Goal: Entertainment & Leisure: Consume media (video, audio)

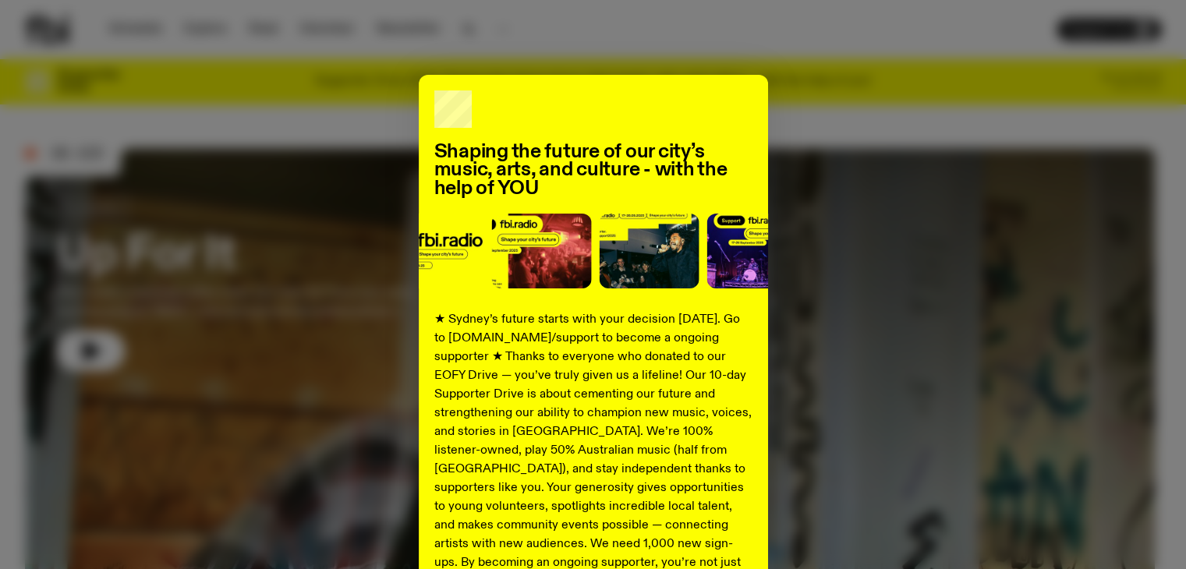
click at [843, 104] on div "Shaping the future of our city’s music, arts, and culture - with the help of YO…" at bounding box center [593, 395] width 1136 height 641
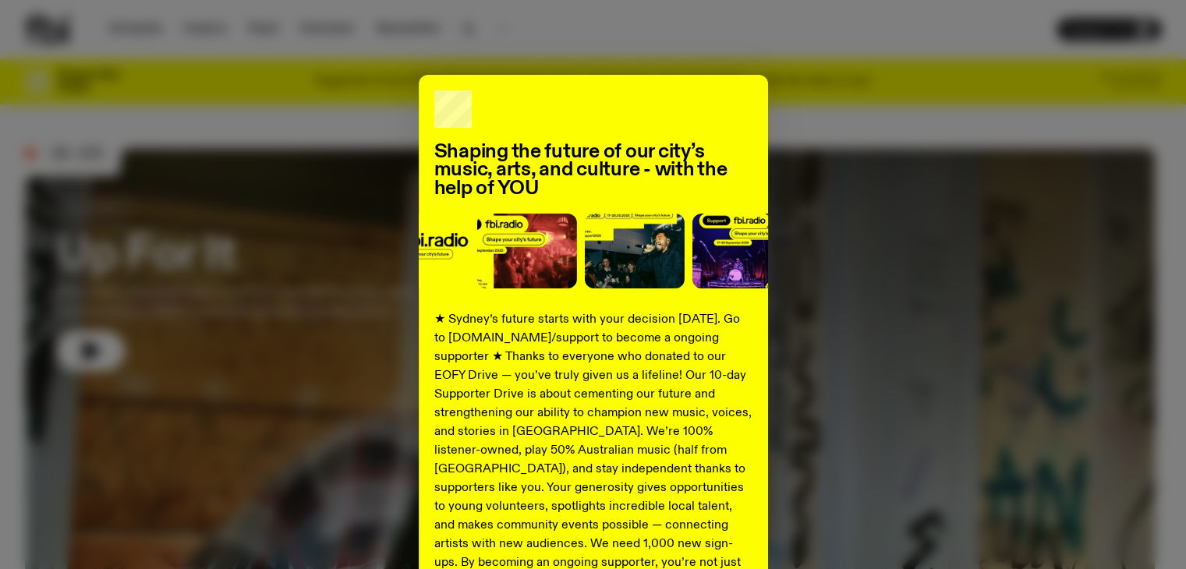
click at [191, 136] on div "Shaping the future of our city’s music, arts, and culture - with the help of YO…" at bounding box center [593, 395] width 1136 height 641
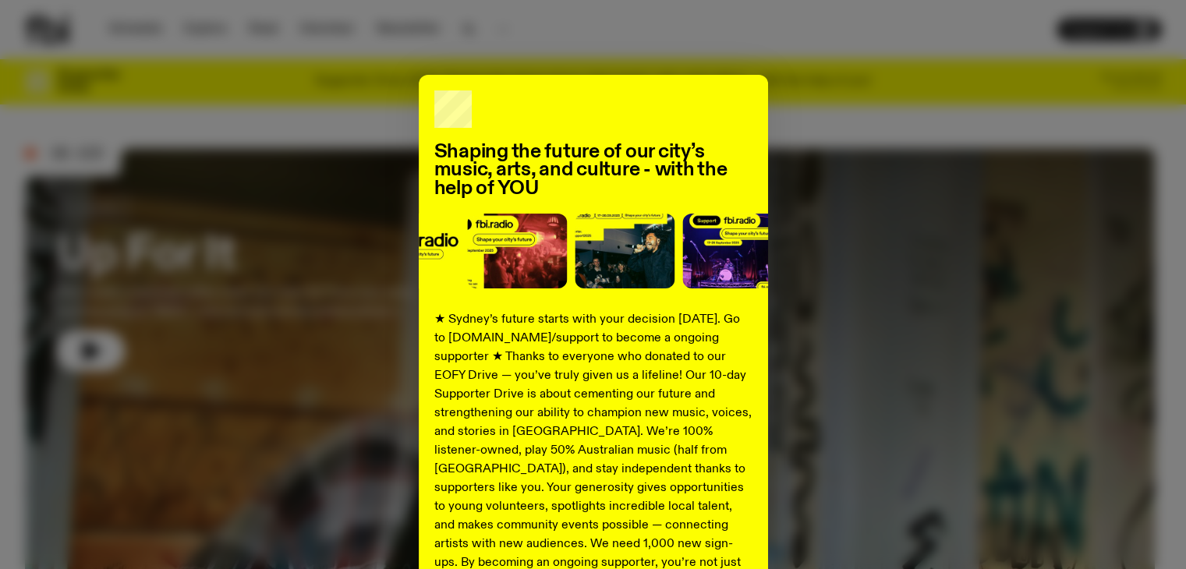
scroll to position [203, 0]
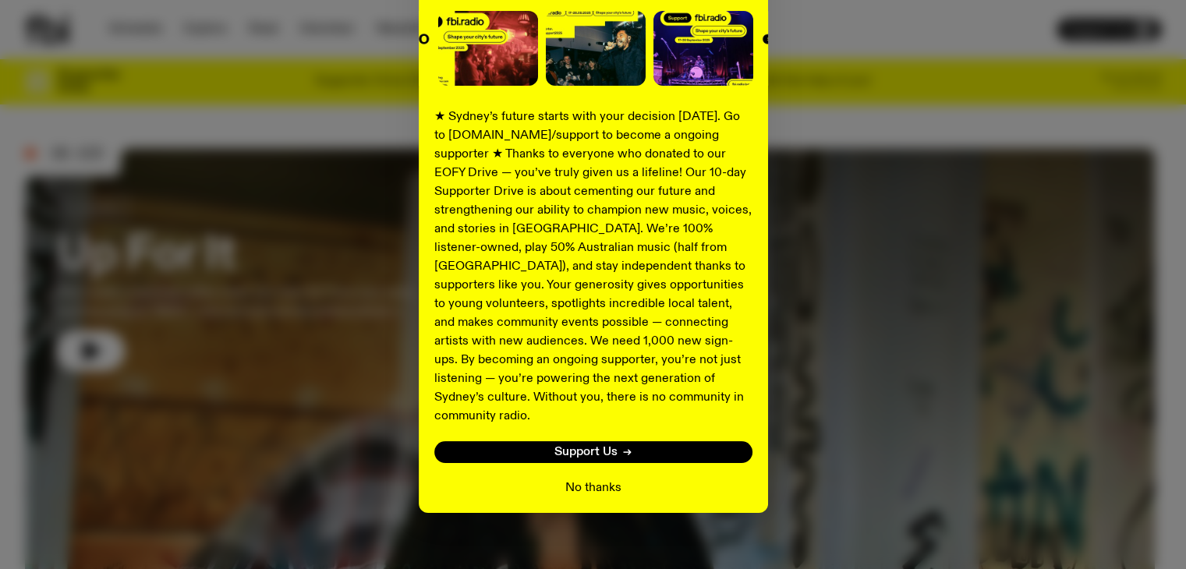
click at [578, 479] on button "No thanks" at bounding box center [593, 488] width 56 height 19
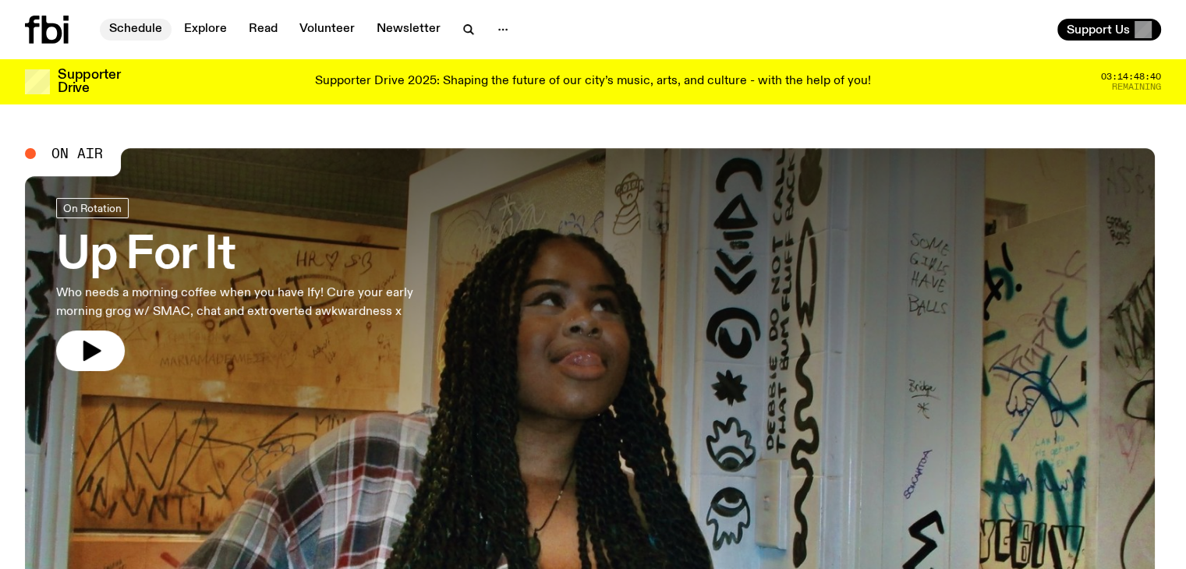
click at [146, 37] on link "Schedule" at bounding box center [136, 30] width 72 height 22
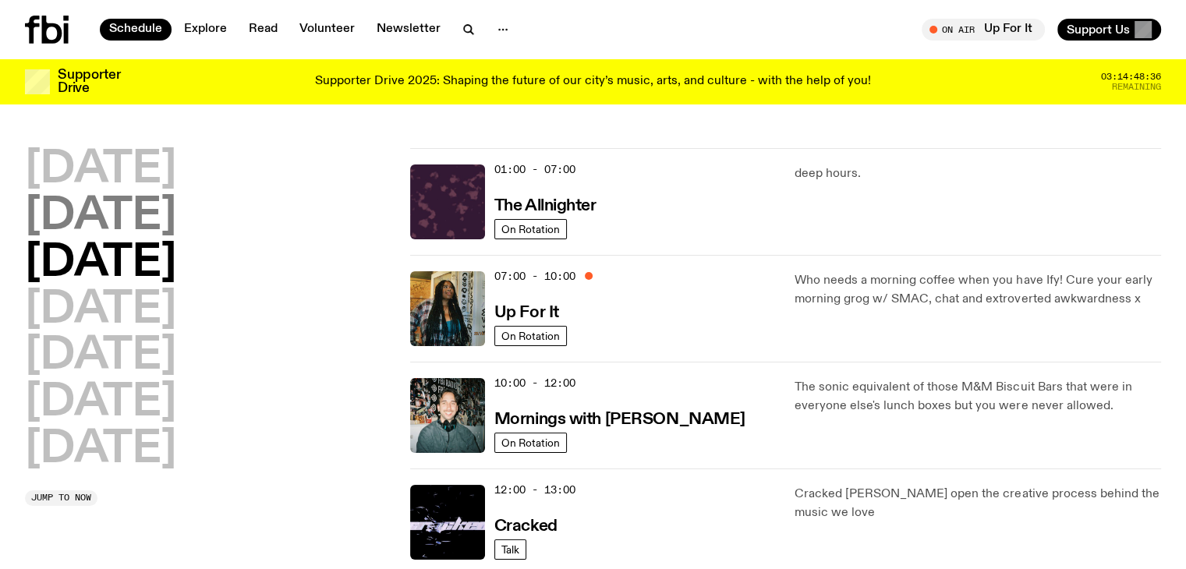
click at [124, 217] on h2 "[DATE]" at bounding box center [100, 217] width 151 height 44
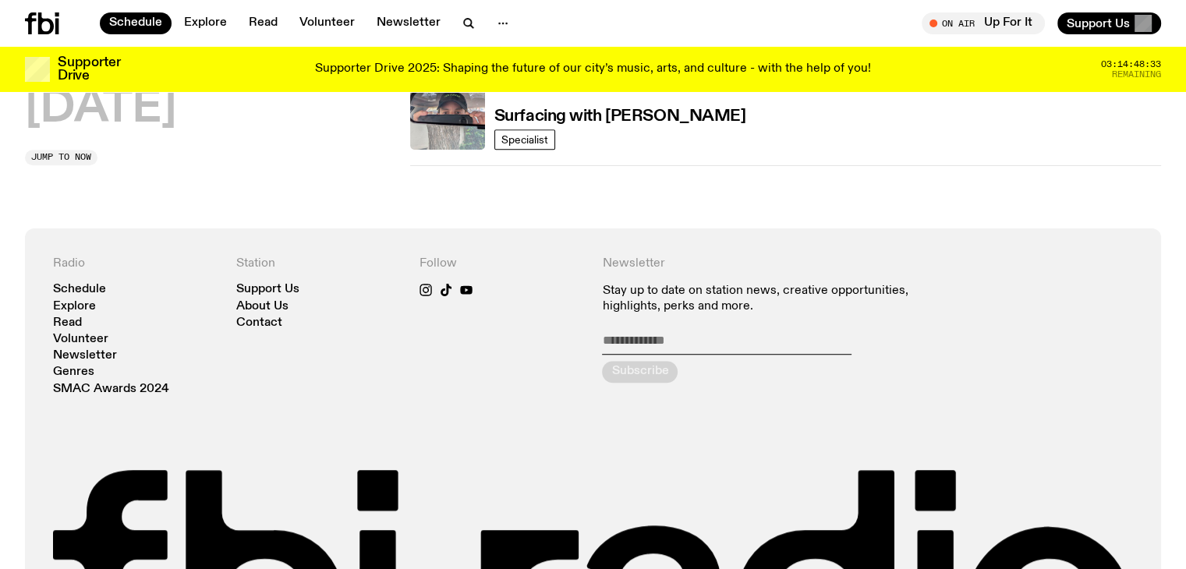
scroll to position [541, 0]
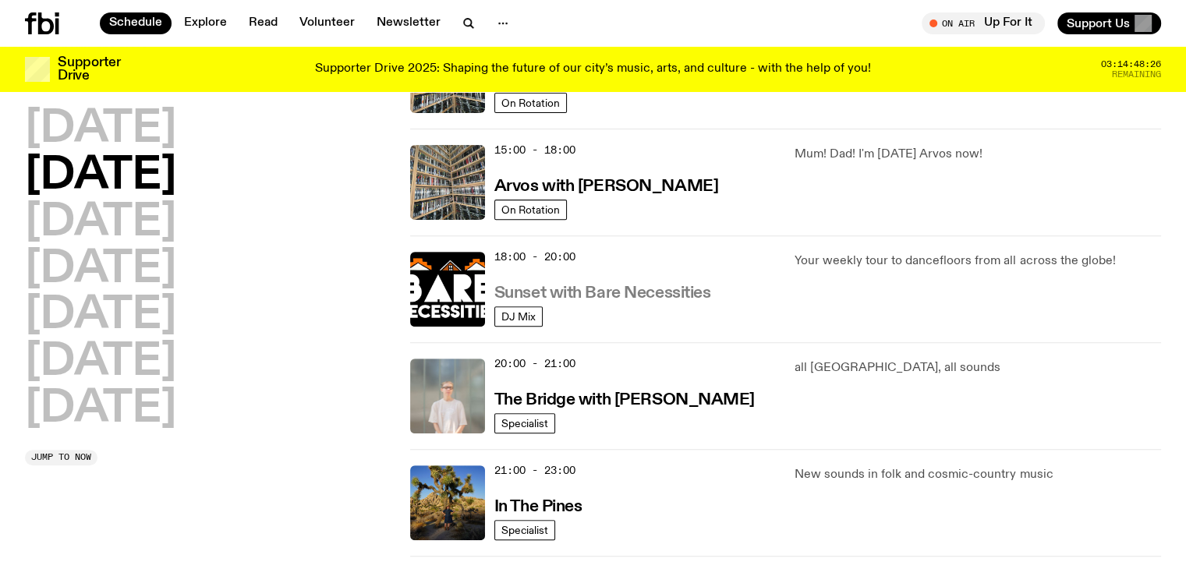
click at [567, 289] on h3 "Sunset with Bare Necessities" at bounding box center [602, 293] width 217 height 16
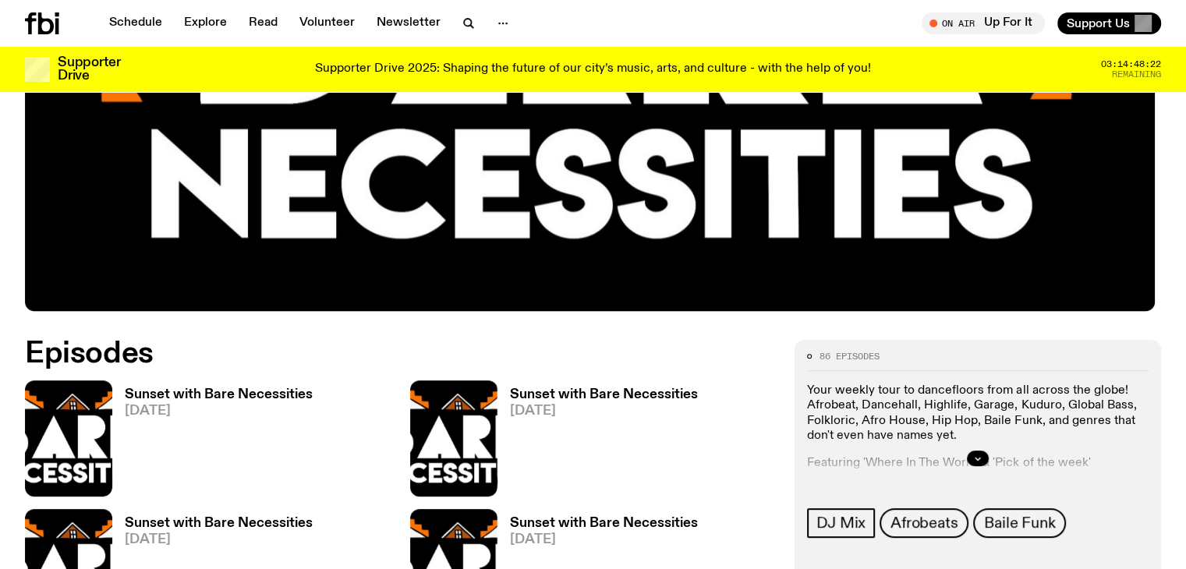
scroll to position [666, 0]
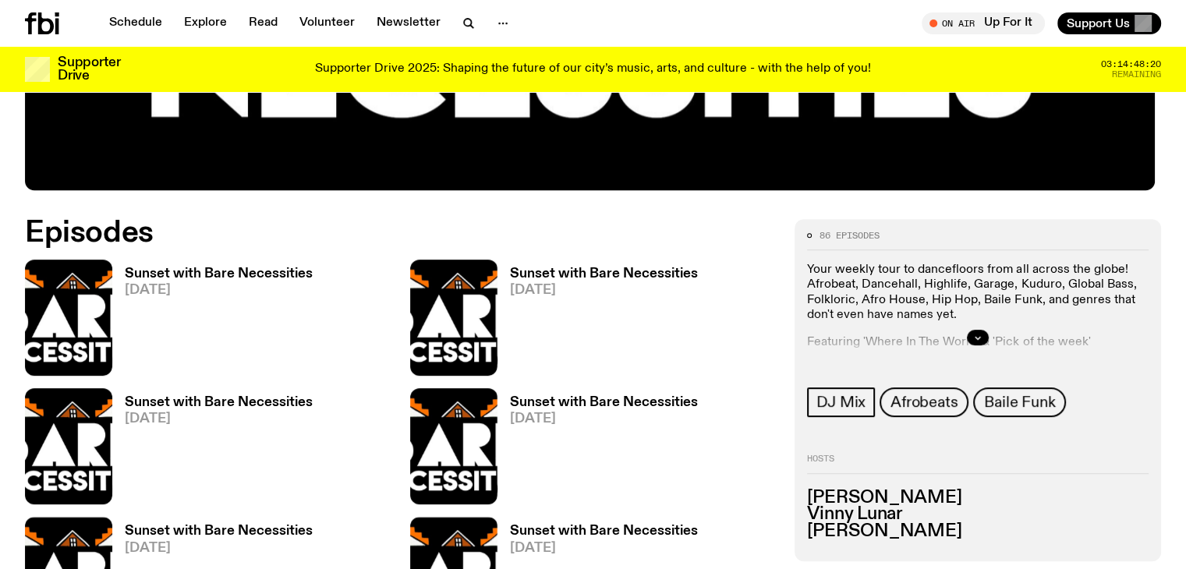
drag, startPoint x: 1179, startPoint y: 273, endPoint x: 1182, endPoint y: 236, distance: 36.7
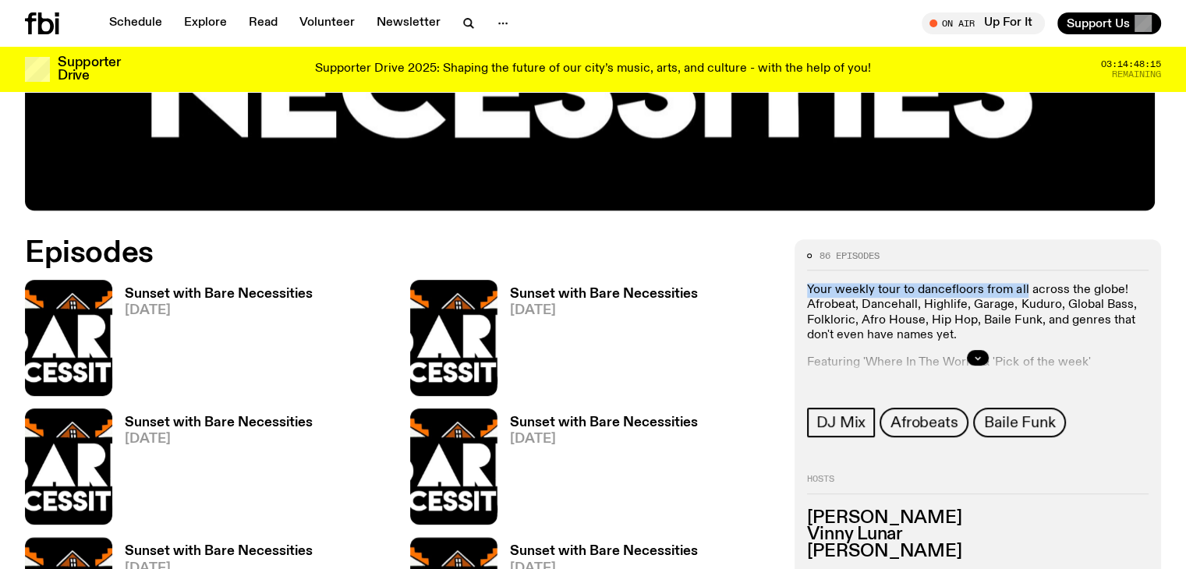
scroll to position [649, 0]
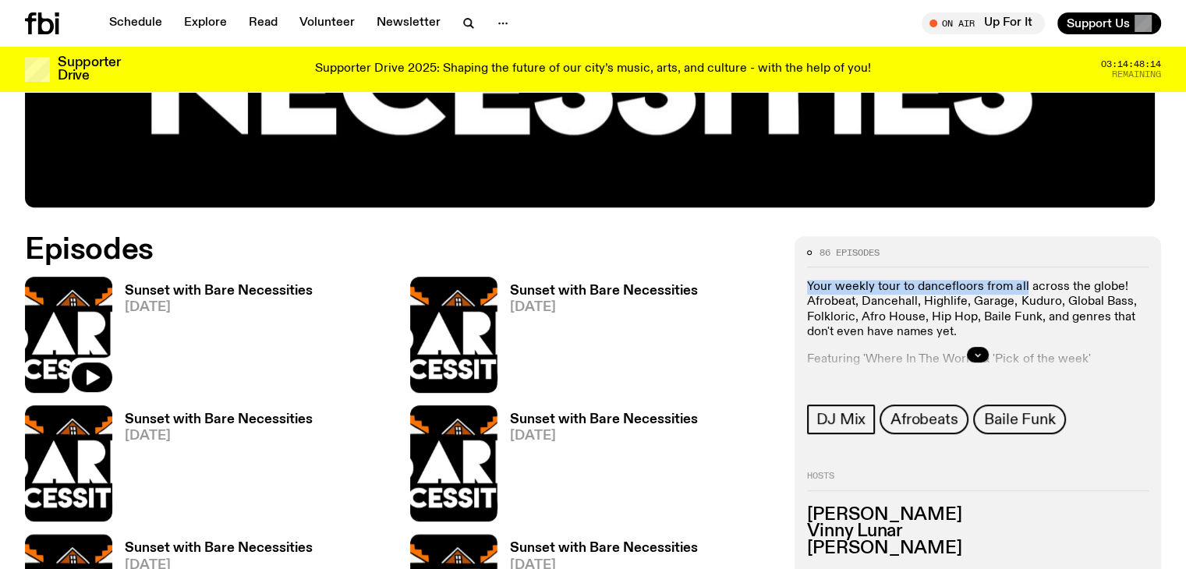
click at [83, 303] on img at bounding box center [68, 335] width 87 height 116
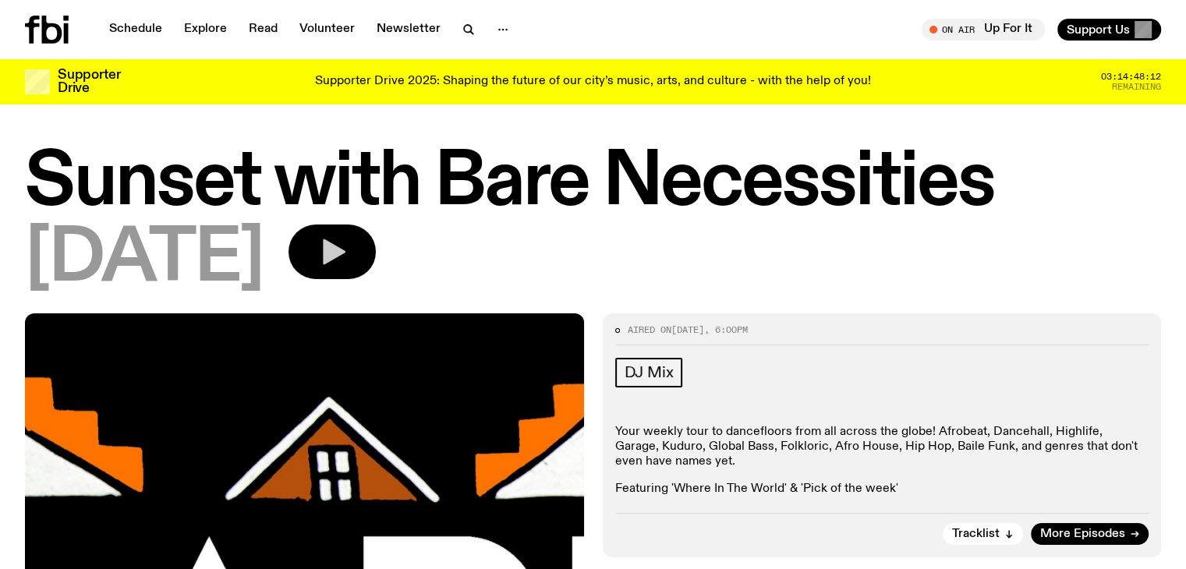
click at [376, 270] on button "button" at bounding box center [331, 251] width 87 height 55
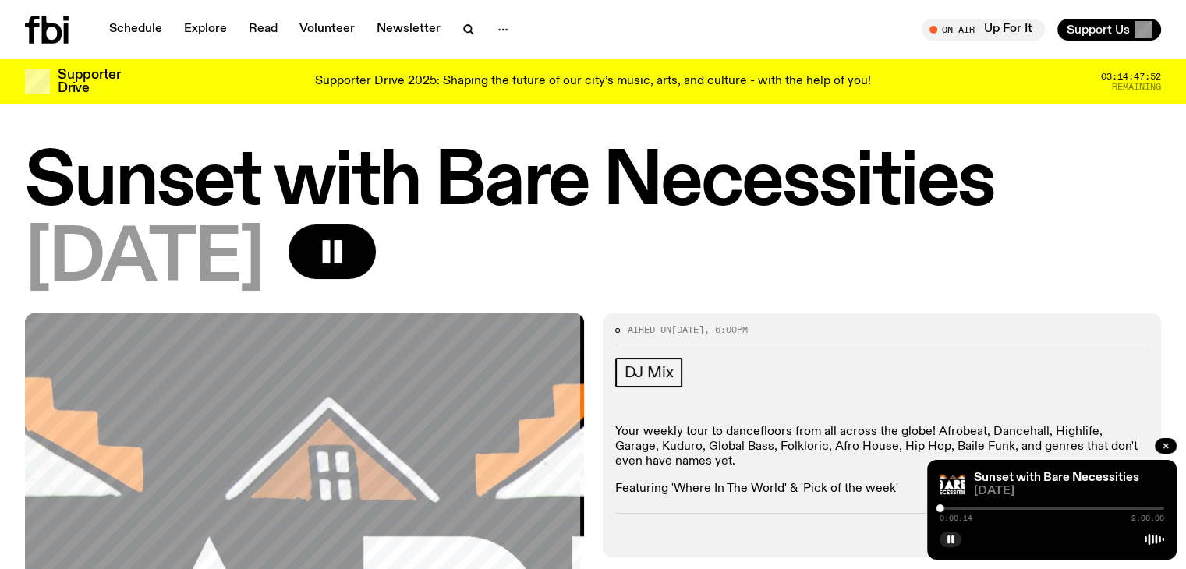
click at [951, 509] on div "0:00:14 2:00:00" at bounding box center [1051, 513] width 224 height 19
click at [949, 511] on div "0:00:15 2:00:00" at bounding box center [1051, 513] width 224 height 19
click at [949, 509] on div "0:00:15 2:00:00" at bounding box center [1051, 513] width 224 height 19
drag, startPoint x: 942, startPoint y: 508, endPoint x: 956, endPoint y: 508, distance: 14.8
click at [956, 508] on div at bounding box center [957, 508] width 8 height 8
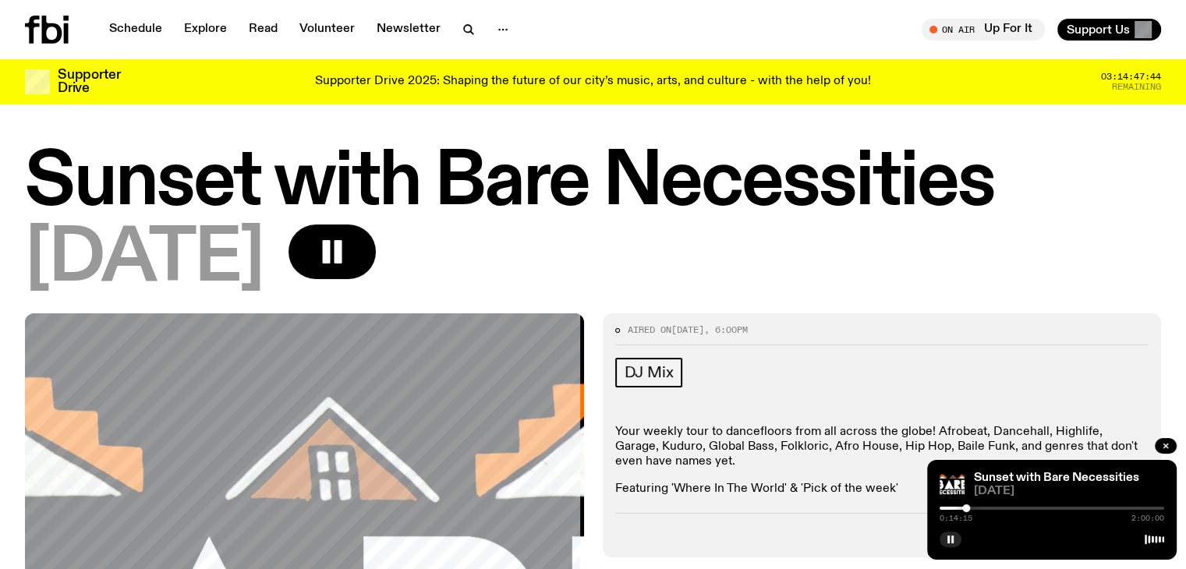
click at [966, 508] on div at bounding box center [966, 508] width 8 height 8
drag, startPoint x: 967, startPoint y: 508, endPoint x: 976, endPoint y: 506, distance: 9.6
click at [976, 506] on div at bounding box center [976, 508] width 8 height 8
click at [981, 506] on div at bounding box center [981, 508] width 8 height 8
click at [988, 504] on div at bounding box center [988, 508] width 8 height 8
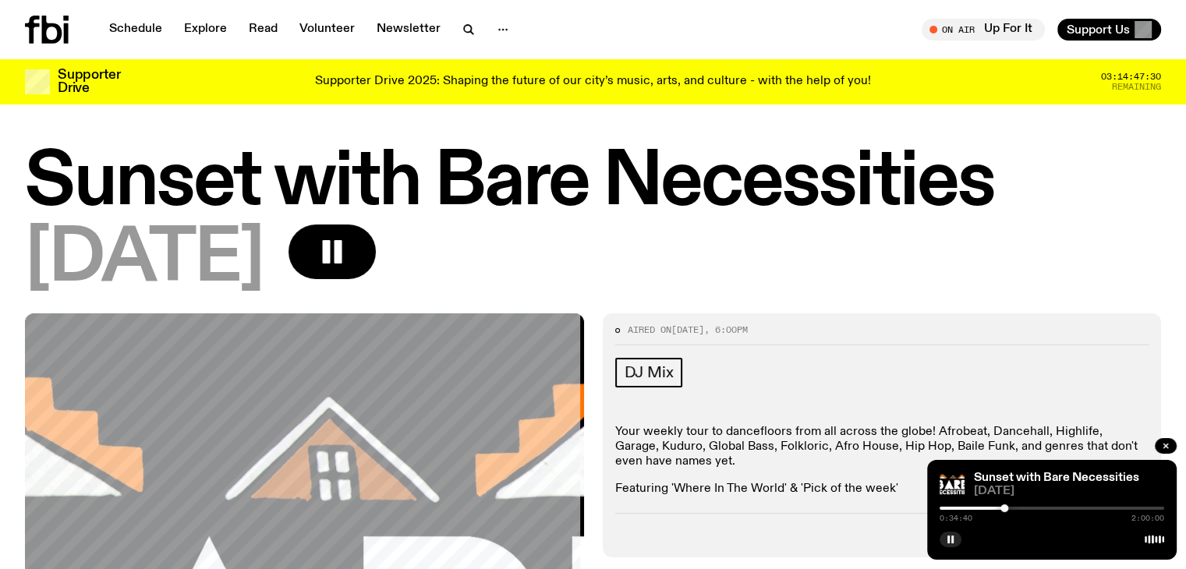
drag, startPoint x: 988, startPoint y: 504, endPoint x: 1004, endPoint y: 504, distance: 15.6
click at [1004, 504] on div at bounding box center [1004, 508] width 8 height 8
drag, startPoint x: 1004, startPoint y: 504, endPoint x: 1020, endPoint y: 504, distance: 15.6
click at [1020, 504] on div at bounding box center [1020, 508] width 8 height 8
click at [1023, 506] on div at bounding box center [1024, 508] width 8 height 8
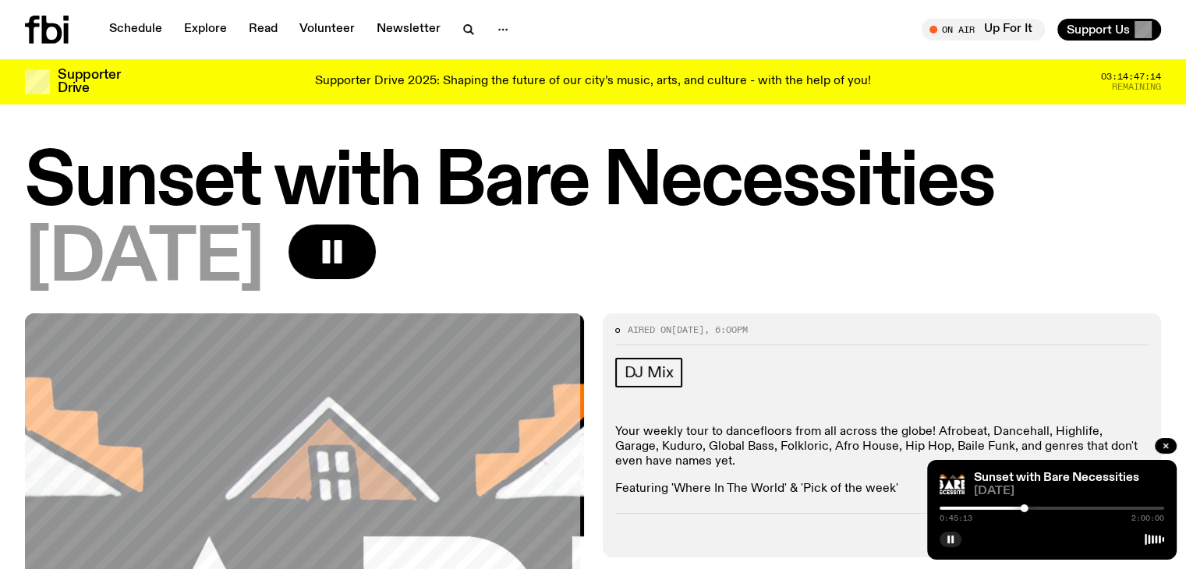
click at [1015, 507] on div at bounding box center [912, 508] width 224 height 3
click at [948, 540] on rect "button" at bounding box center [948, 539] width 2 height 8
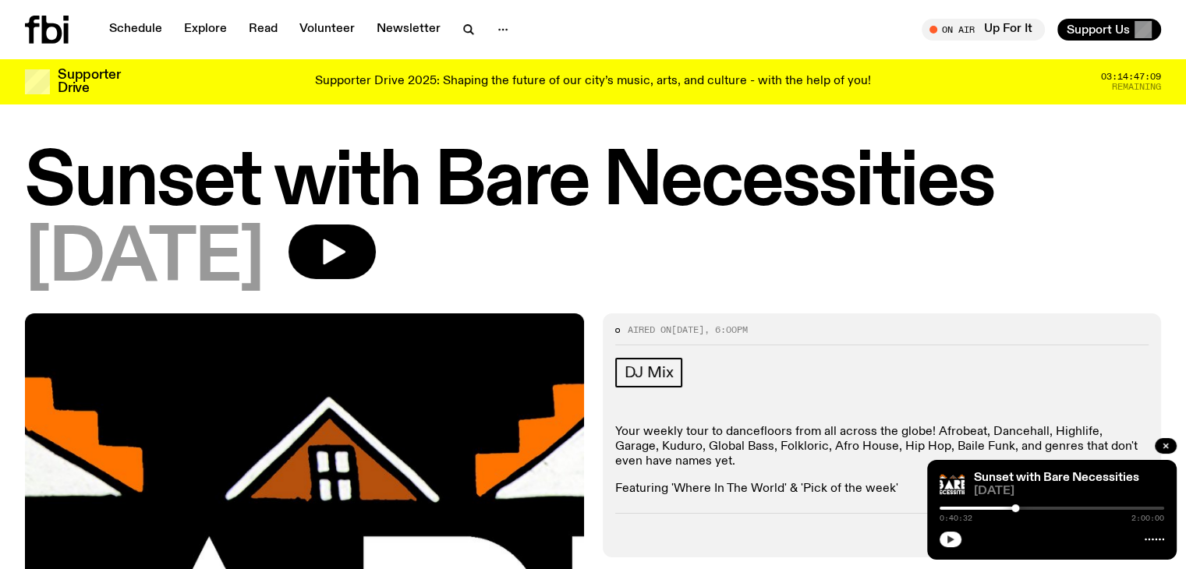
click at [1009, 509] on div at bounding box center [902, 508] width 224 height 3
click at [951, 541] on icon "button" at bounding box center [949, 539] width 9 height 9
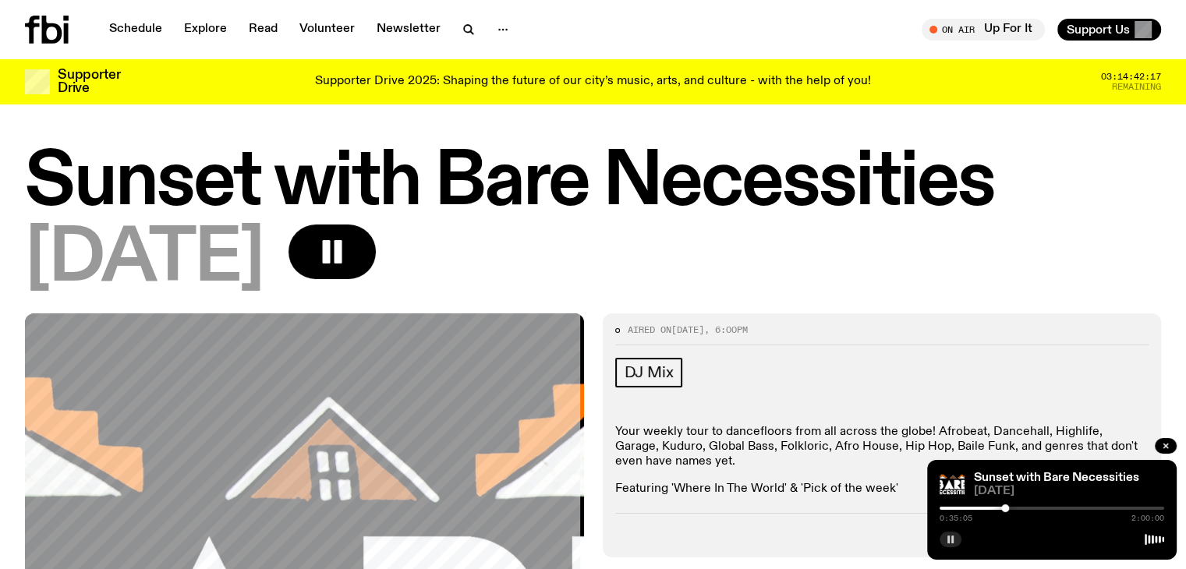
click at [1005, 507] on div at bounding box center [1005, 508] width 8 height 8
click at [1010, 508] on div at bounding box center [1051, 508] width 224 height 3
click at [1016, 507] on div at bounding box center [1051, 508] width 224 height 3
click at [1020, 507] on div at bounding box center [1051, 508] width 224 height 3
click at [1023, 507] on div at bounding box center [1024, 508] width 8 height 8
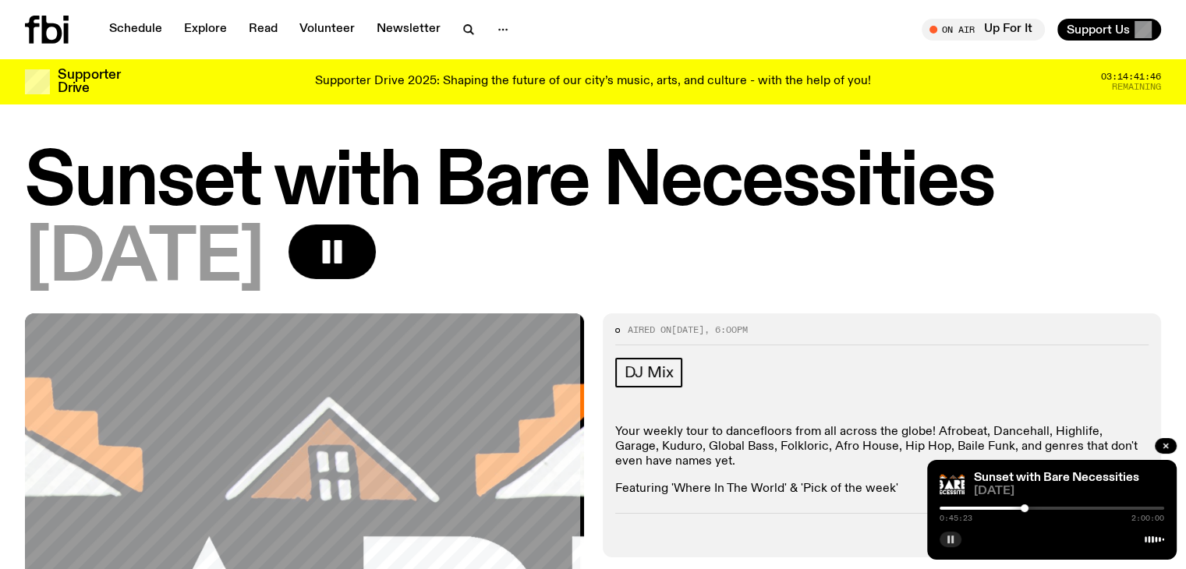
click at [948, 541] on rect "button" at bounding box center [948, 539] width 2 height 8
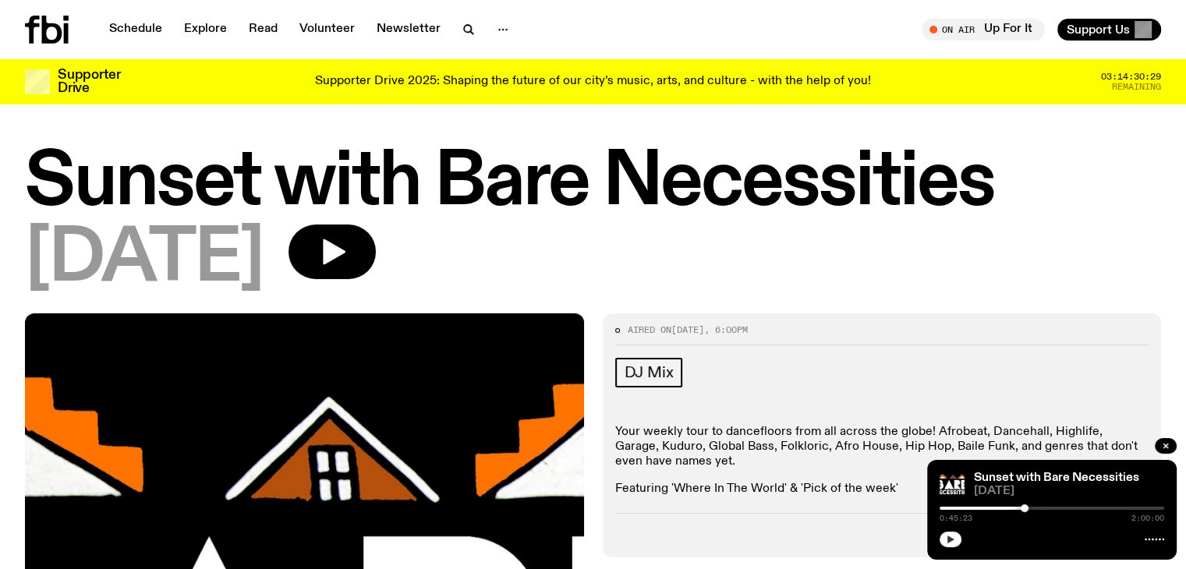
click at [953, 539] on icon "button" at bounding box center [949, 539] width 9 height 9
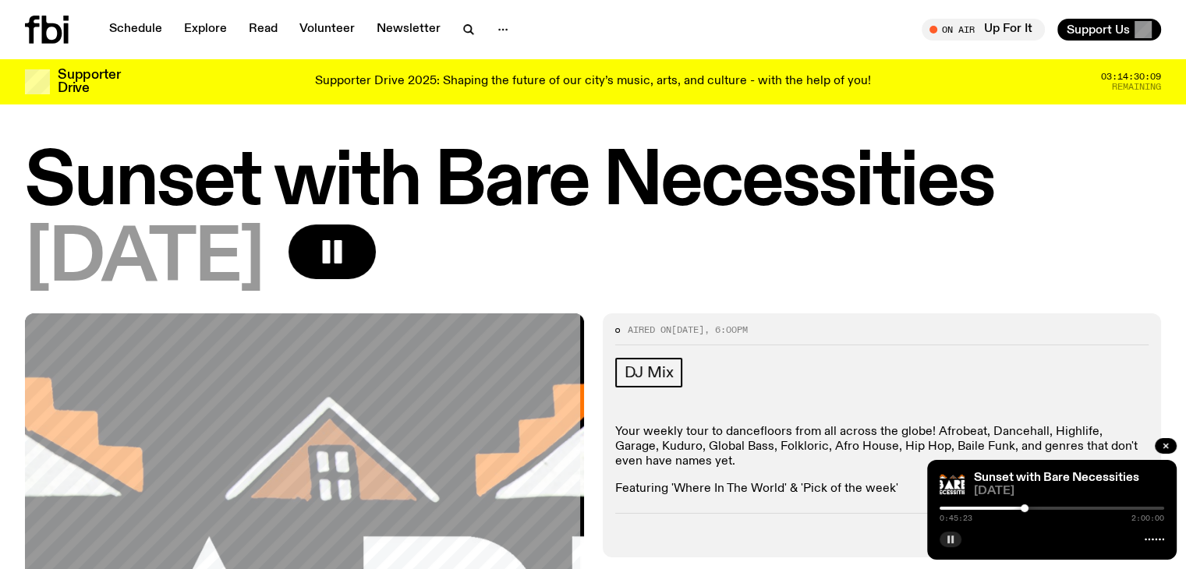
click at [956, 533] on button "button" at bounding box center [950, 540] width 22 height 16
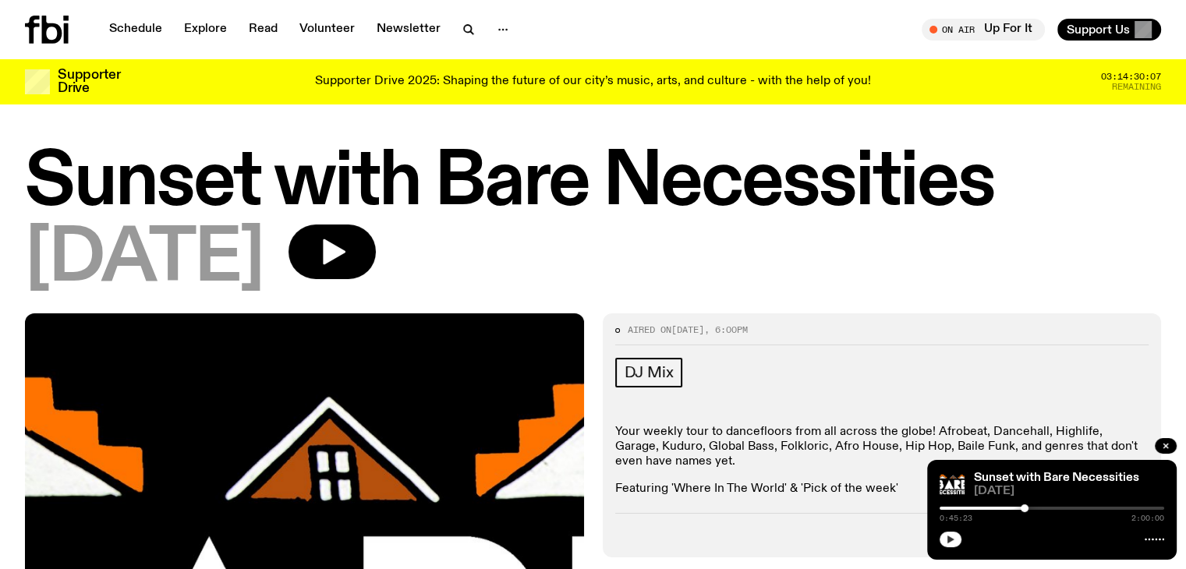
click at [956, 533] on button "button" at bounding box center [950, 540] width 22 height 16
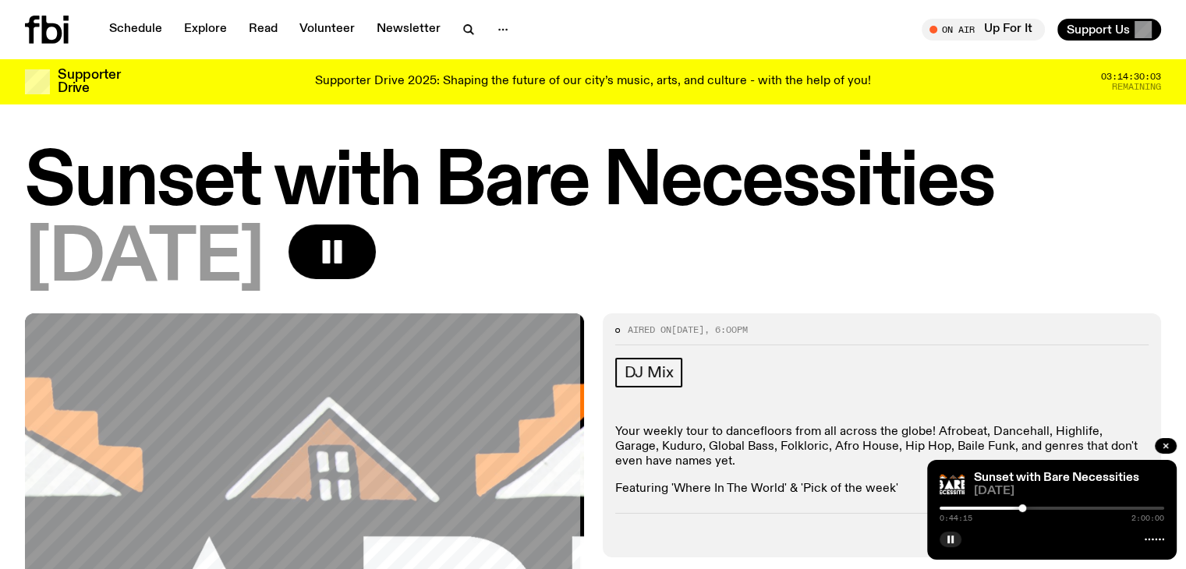
click at [1022, 507] on div at bounding box center [1022, 508] width 8 height 8
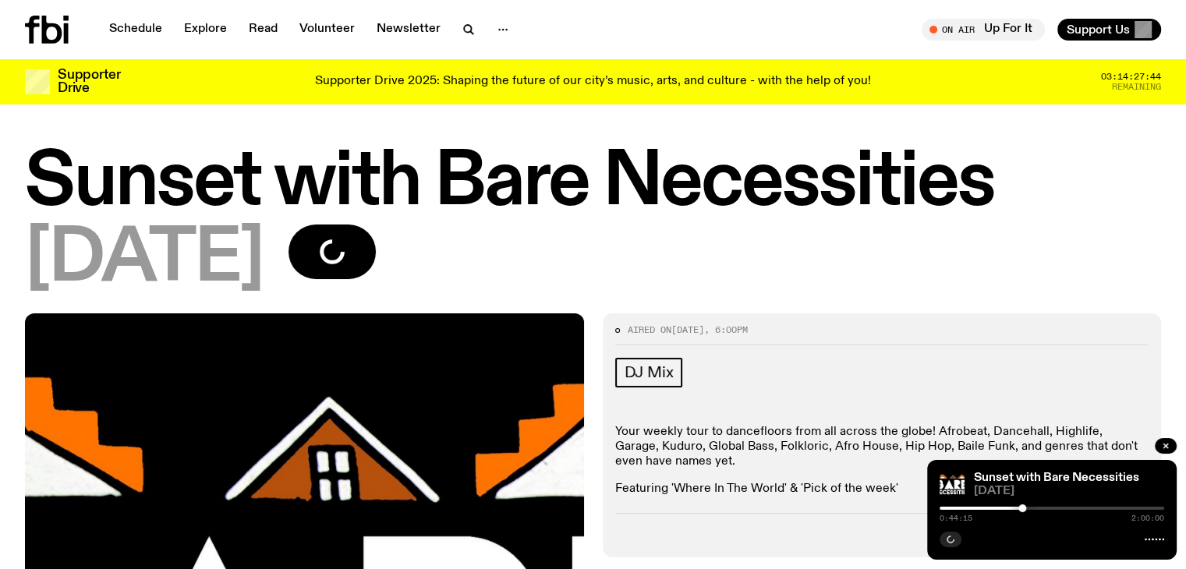
click at [1020, 507] on div at bounding box center [1022, 508] width 8 height 8
click at [969, 387] on div "DJ Mix" at bounding box center [882, 375] width 534 height 34
